Goal: Check status: Check status

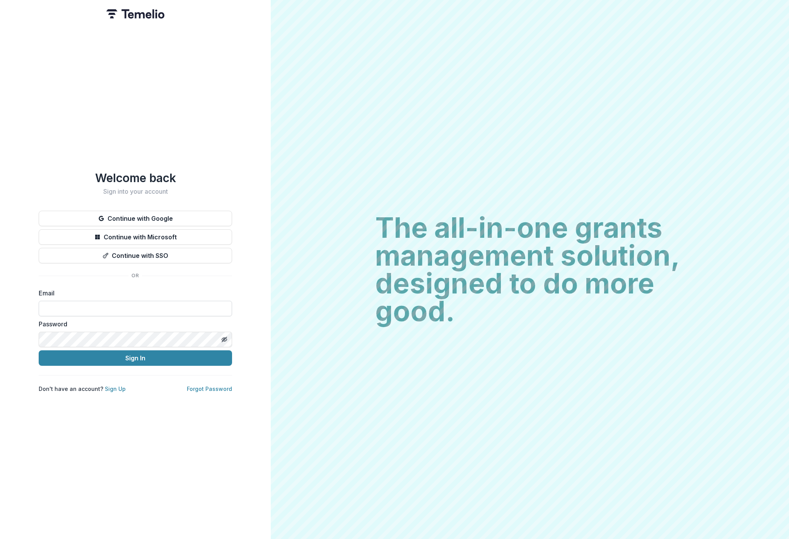
click at [127, 306] on input at bounding box center [135, 308] width 193 height 15
type input "**********"
click at [130, 357] on button "Sign In" at bounding box center [135, 357] width 193 height 15
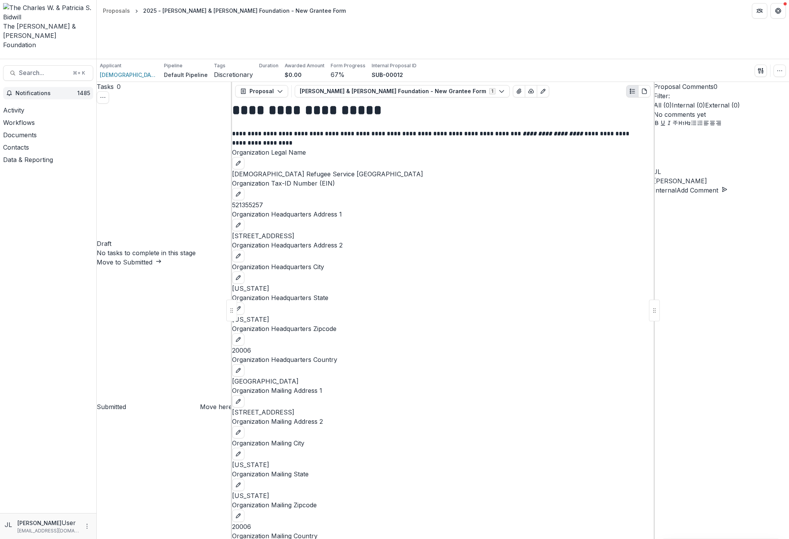
click at [33, 90] on span "Notifications" at bounding box center [46, 93] width 62 height 7
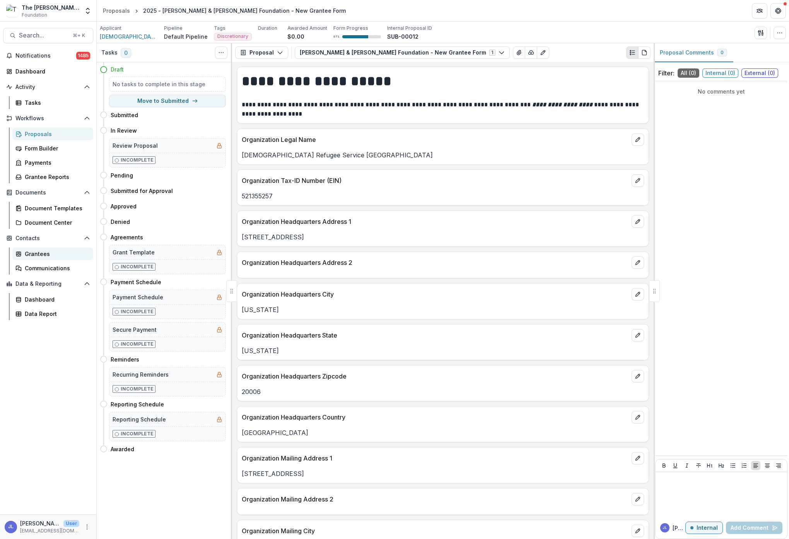
click at [40, 254] on div "Grantees" at bounding box center [56, 254] width 62 height 8
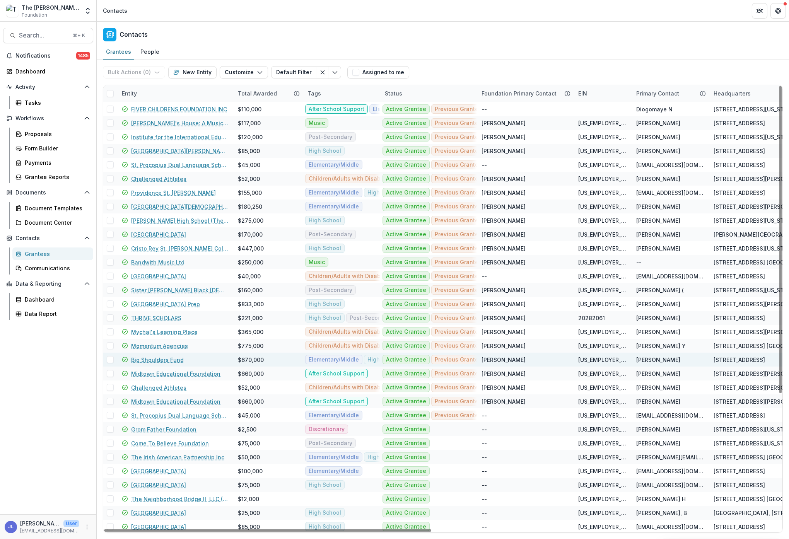
click at [160, 354] on div "Big Shoulders Fund" at bounding box center [175, 360] width 107 height 14
click at [160, 358] on link "Big Shoulders Fund" at bounding box center [157, 360] width 53 height 8
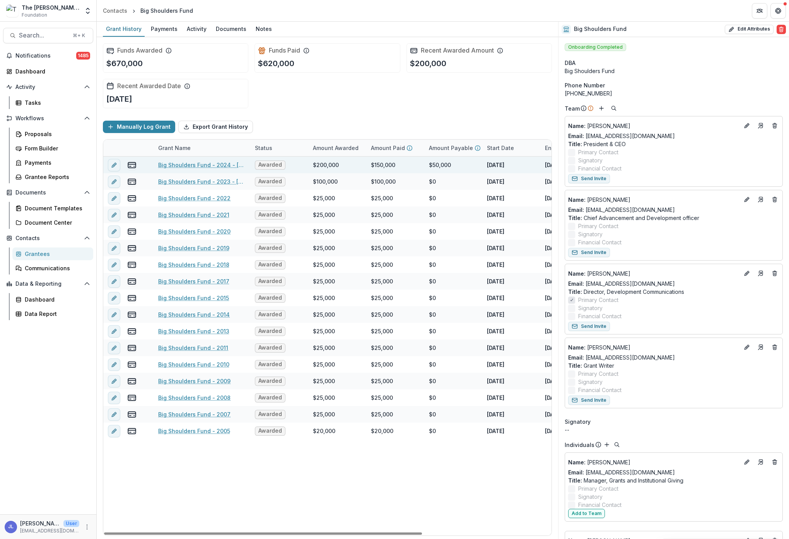
click at [188, 164] on link "Big Shoulders Fund - 2024 - Charles W. & Patricia S. Bidwill Foundation - Retur…" at bounding box center [201, 165] width 87 height 8
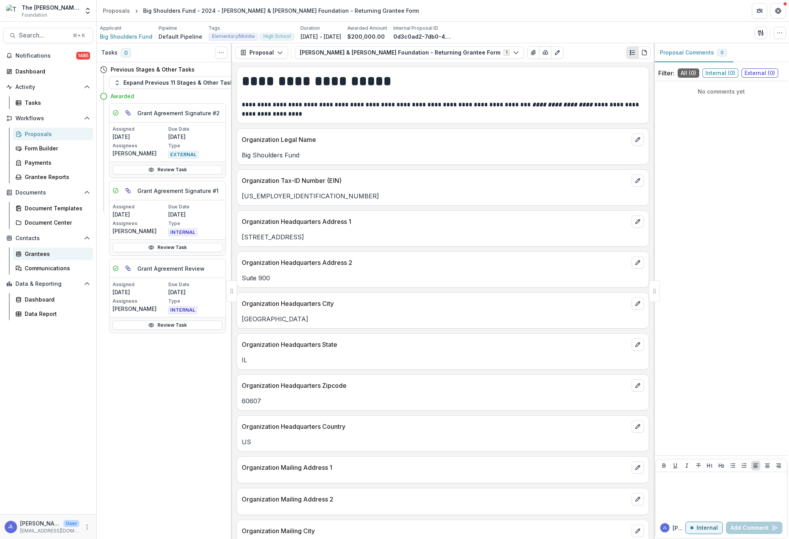
click at [41, 250] on div "Grantees" at bounding box center [56, 254] width 62 height 8
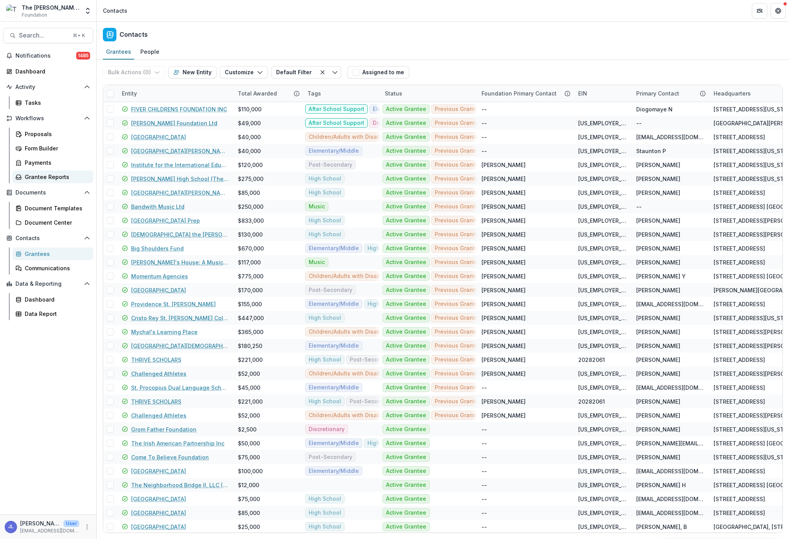
click at [54, 175] on div "Grantee Reports" at bounding box center [56, 177] width 62 height 8
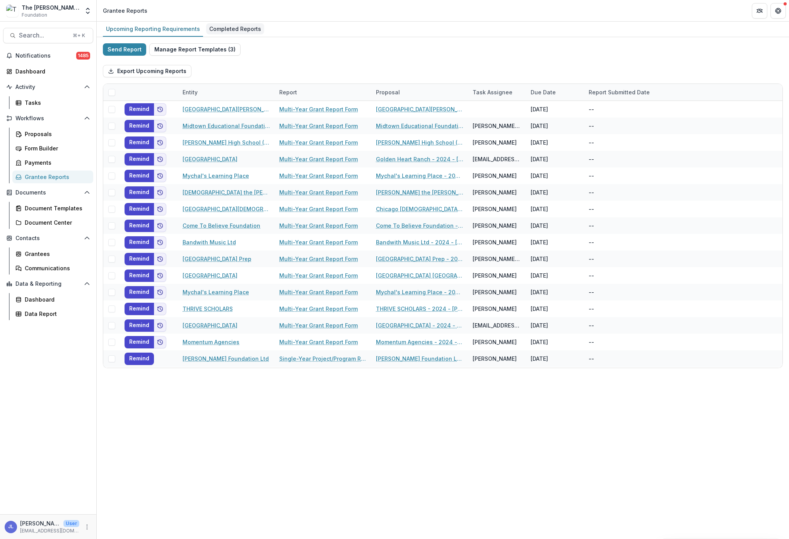
click at [239, 24] on div "Completed Reports" at bounding box center [235, 28] width 58 height 11
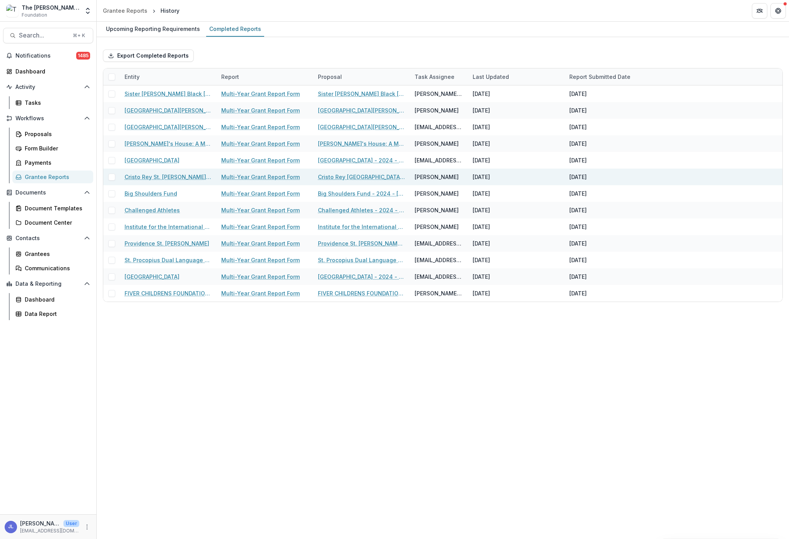
click at [156, 28] on div "Upcoming Reporting Requirements" at bounding box center [153, 28] width 100 height 11
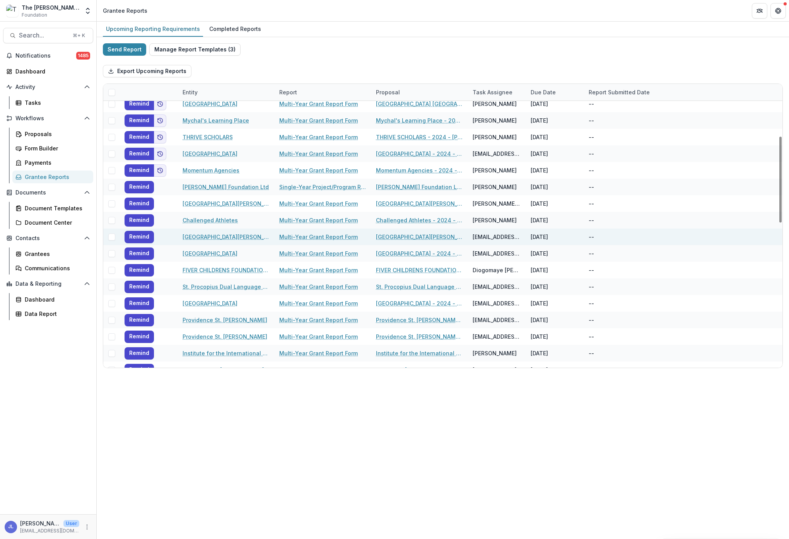
scroll to position [223, 0]
